Goal: Task Accomplishment & Management: Use online tool/utility

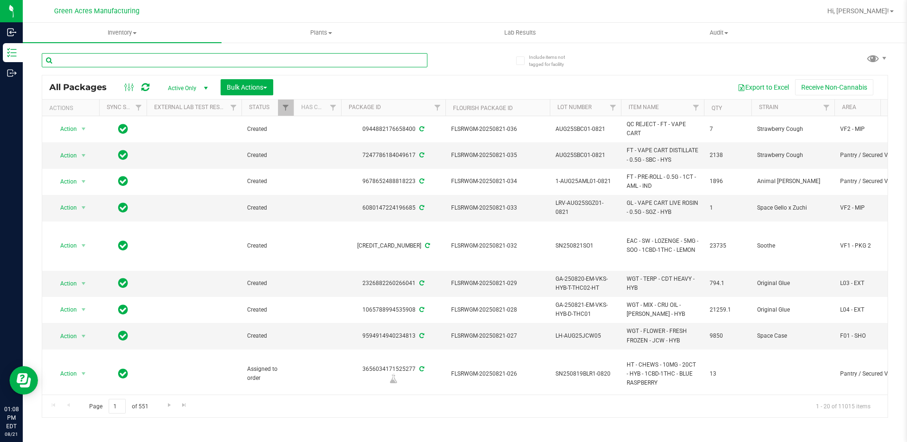
click at [118, 63] on input "text" at bounding box center [235, 60] width 386 height 14
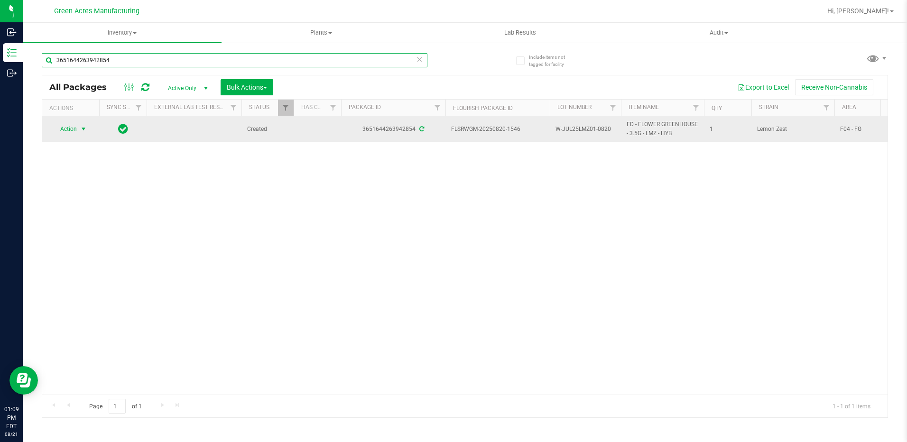
type input "3651644263942854"
click at [79, 132] on span "select" at bounding box center [84, 128] width 12 height 13
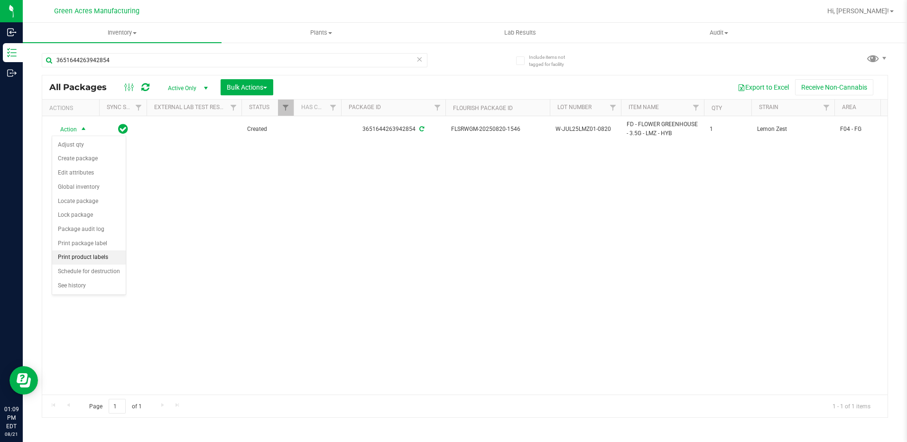
drag, startPoint x: 100, startPoint y: 257, endPoint x: 123, endPoint y: 252, distance: 23.4
click at [101, 257] on li "Print product labels" at bounding box center [89, 257] width 74 height 14
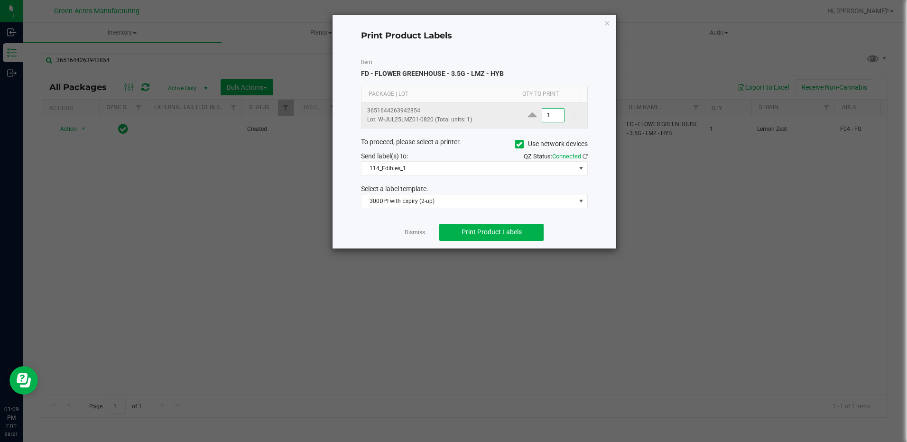
click at [555, 116] on input "1" at bounding box center [553, 115] width 22 height 13
type input "4"
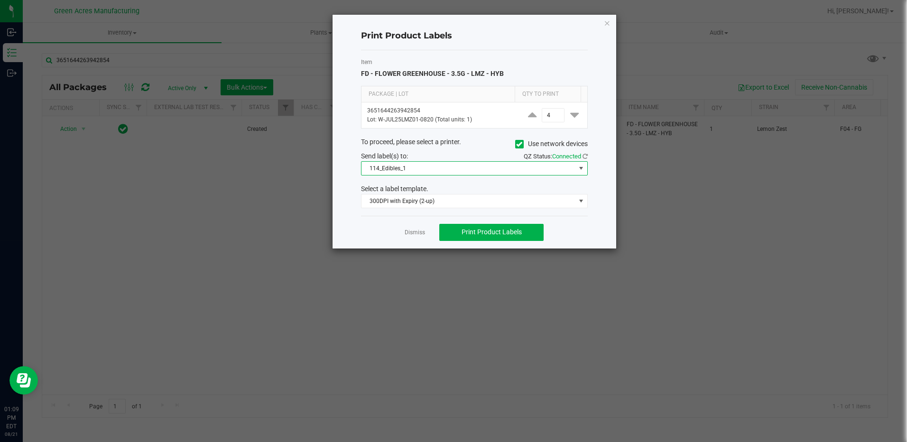
click at [507, 168] on span "114_Edibles_1" at bounding box center [468, 168] width 214 height 13
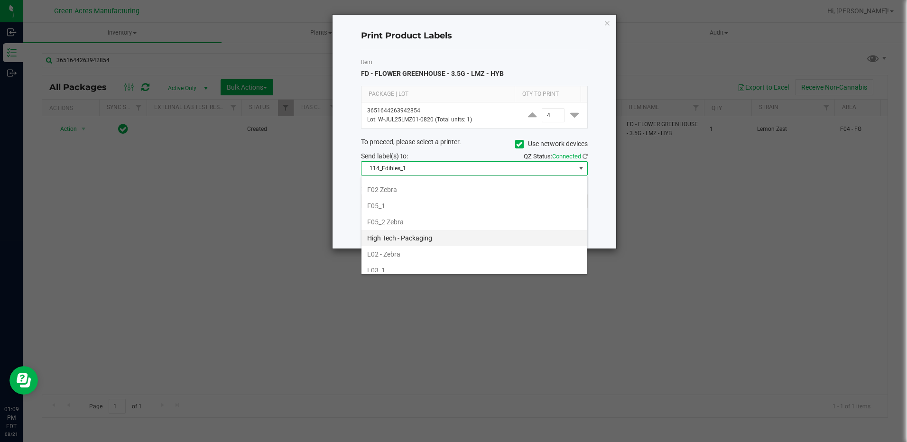
scroll to position [237, 0]
click at [383, 222] on li "F05_1" at bounding box center [474, 222] width 226 height 16
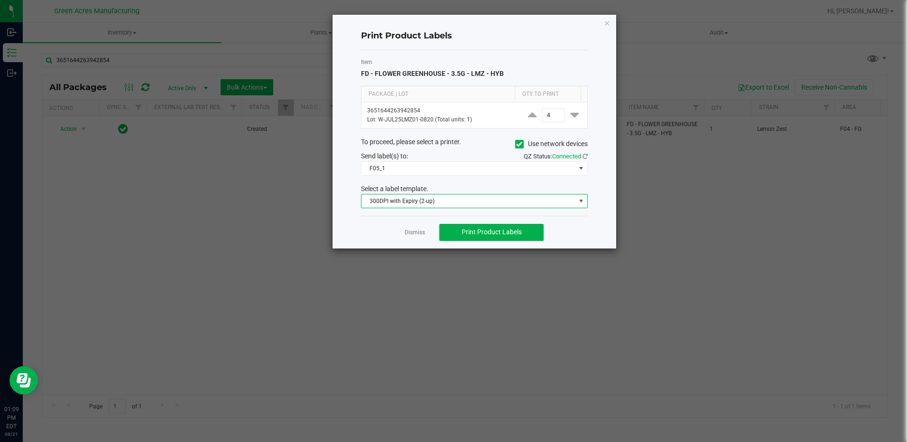
click at [441, 197] on span "300DPI with Expiry (2-up)" at bounding box center [468, 200] width 214 height 13
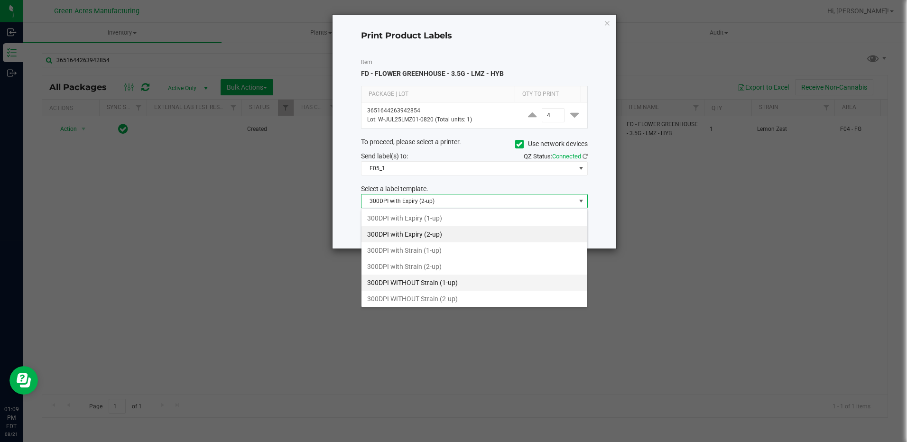
scroll to position [14, 227]
click at [423, 266] on li "300DPI with Strain (2-up)" at bounding box center [474, 266] width 226 height 16
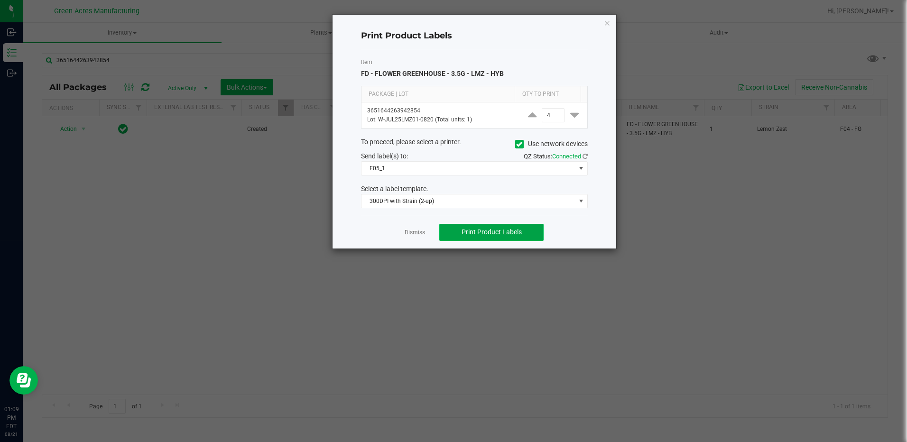
click at [488, 234] on span "Print Product Labels" at bounding box center [491, 232] width 60 height 8
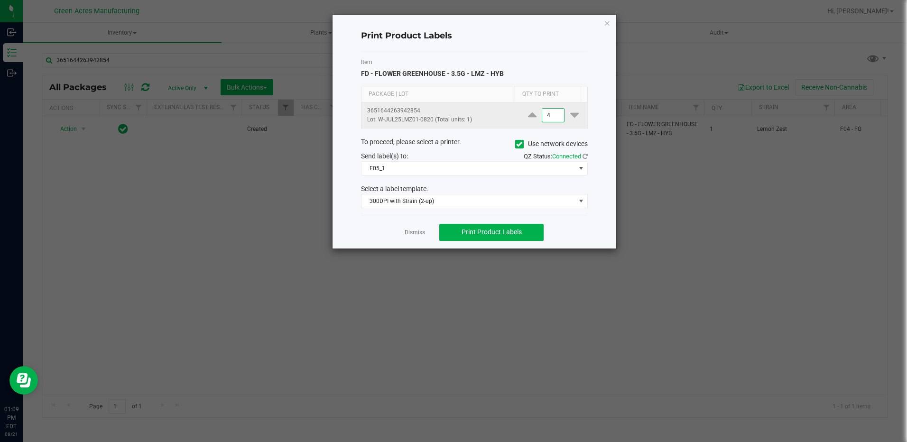
click at [548, 116] on input "4" at bounding box center [553, 115] width 22 height 13
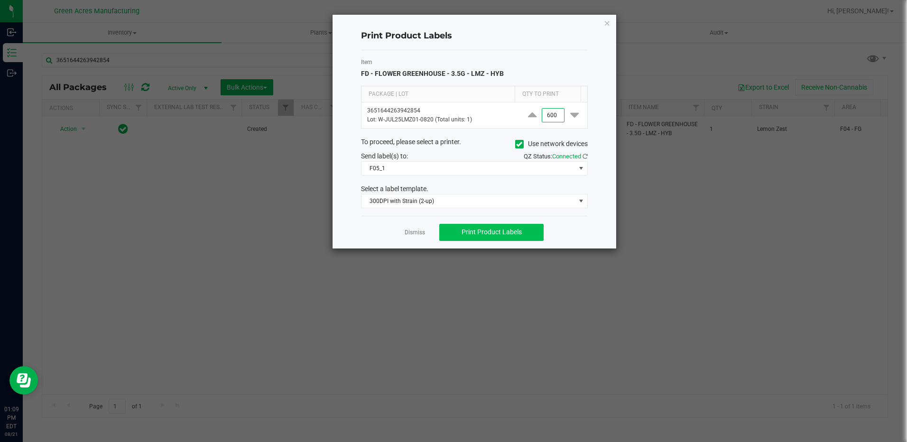
type input "600"
click at [512, 234] on span "Print Product Labels" at bounding box center [491, 232] width 60 height 8
click at [529, 237] on button "Print Product Labels" at bounding box center [491, 232] width 104 height 17
